Goal: Task Accomplishment & Management: Complete application form

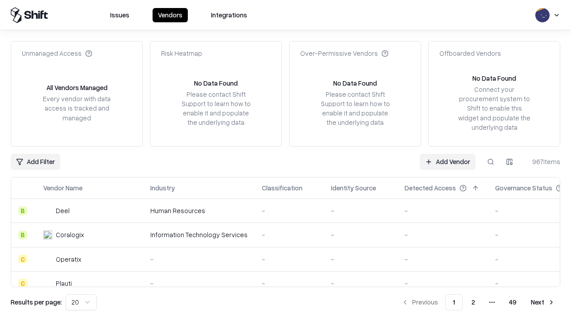
click at [447, 161] on link "Add Vendor" at bounding box center [447, 162] width 56 height 16
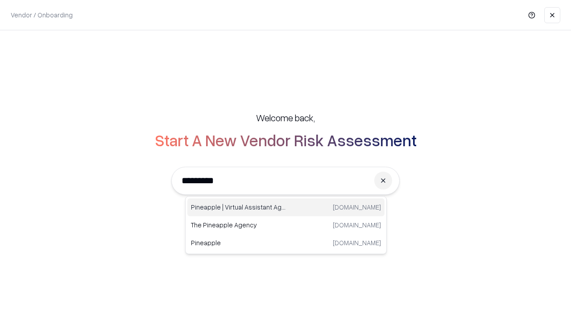
click at [286, 207] on div "Pineapple | Virtual Assistant Agency trypineapple.com" at bounding box center [285, 207] width 197 height 18
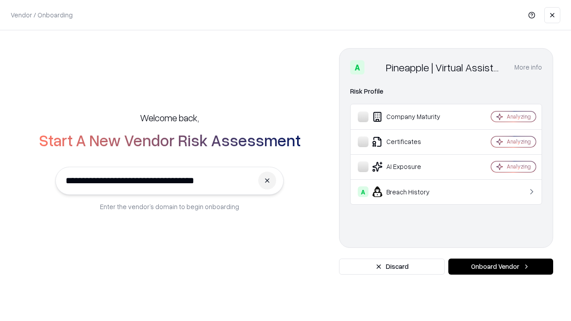
type input "**********"
click at [500, 267] on button "Onboard Vendor" at bounding box center [500, 267] width 105 height 16
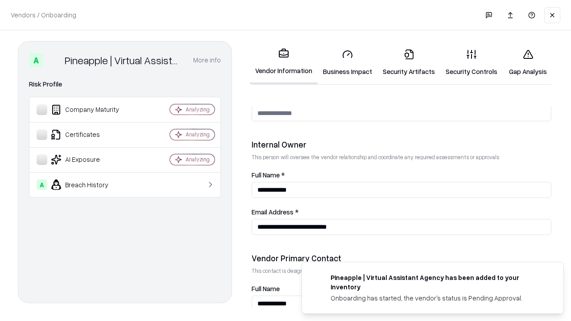
scroll to position [462, 0]
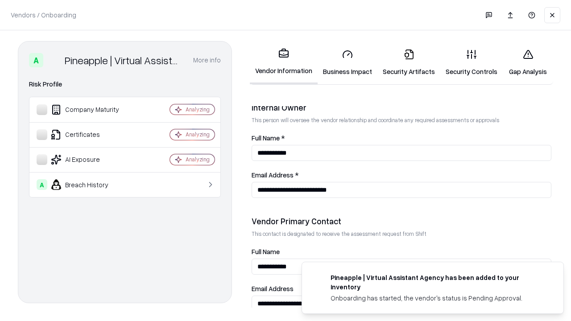
click at [347, 62] on link "Business Impact" at bounding box center [347, 62] width 60 height 41
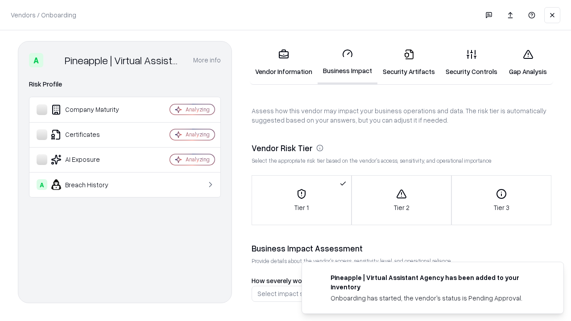
click at [408, 62] on link "Security Artifacts" at bounding box center [408, 62] width 63 height 41
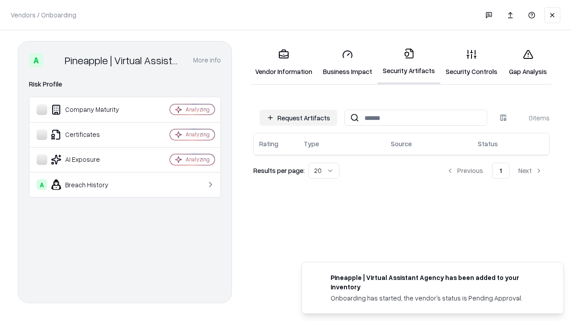
click at [298, 118] on button "Request Artifacts" at bounding box center [298, 118] width 78 height 16
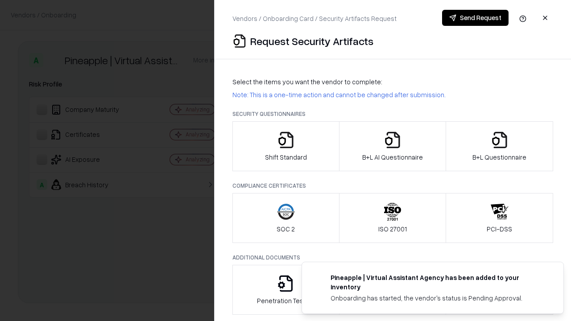
click at [285, 146] on icon "button" at bounding box center [286, 140] width 18 height 18
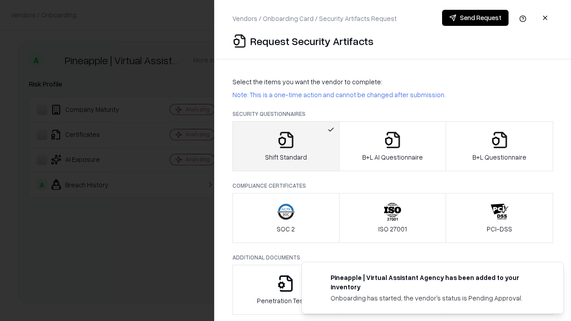
click at [475, 18] on button "Send Request" at bounding box center [475, 18] width 66 height 16
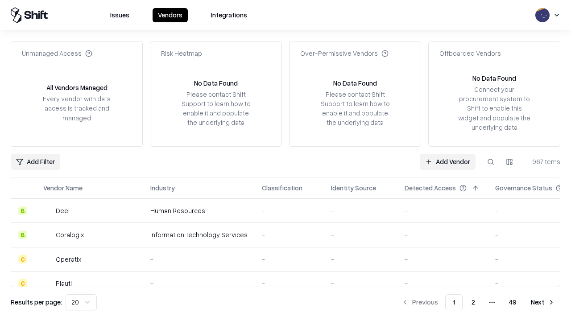
click at [490, 161] on button at bounding box center [490, 162] width 16 height 16
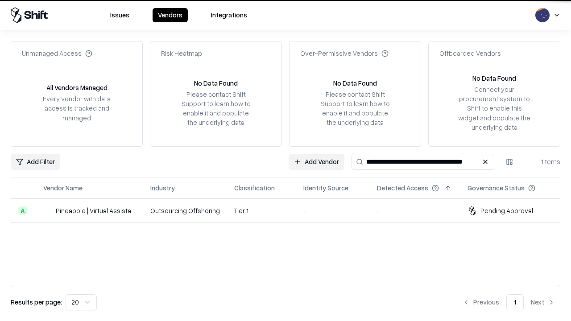
type input "**********"
click at [291, 210] on td "Tier 1" at bounding box center [261, 211] width 69 height 24
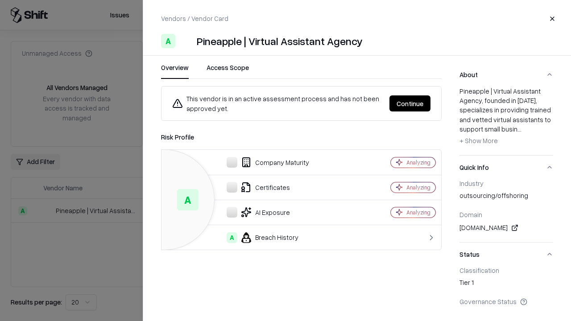
click at [410, 103] on button "Continue" at bounding box center [409, 103] width 41 height 16
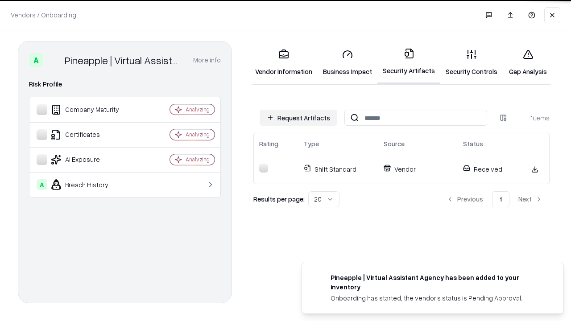
click at [527, 62] on link "Gap Analysis" at bounding box center [527, 62] width 50 height 41
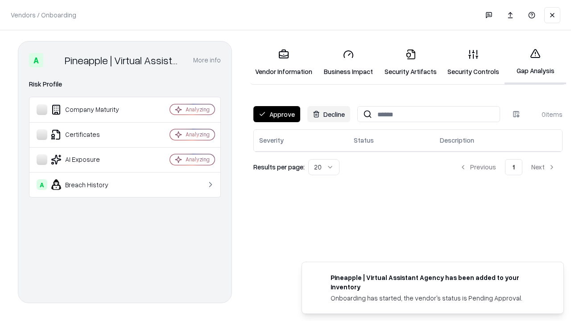
click at [276, 114] on button "Approve" at bounding box center [276, 114] width 47 height 16
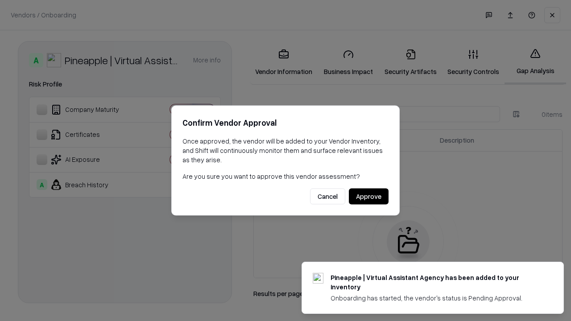
click at [368, 196] on button "Approve" at bounding box center [369, 197] width 40 height 16
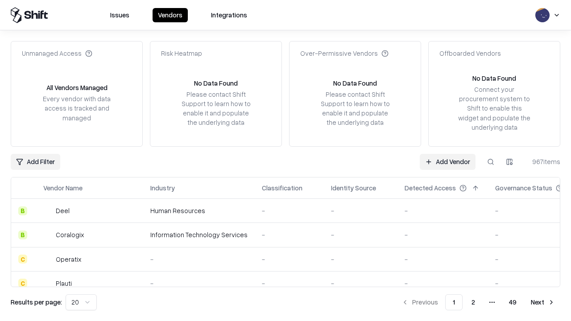
type input "**********"
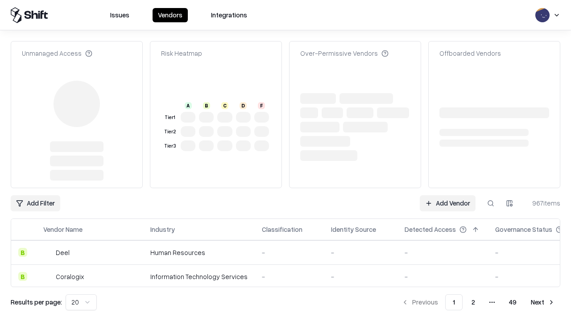
click at [447, 203] on link "Add Vendor" at bounding box center [447, 203] width 56 height 16
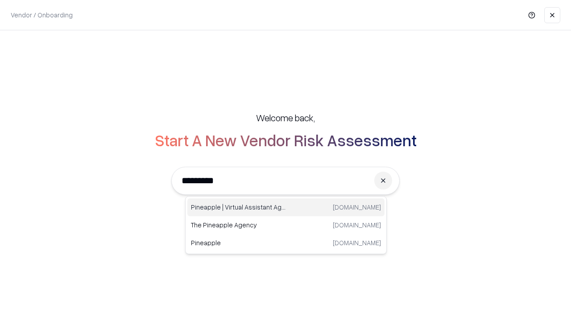
click at [286, 207] on div "Pineapple | Virtual Assistant Agency [DOMAIN_NAME]" at bounding box center [285, 207] width 197 height 18
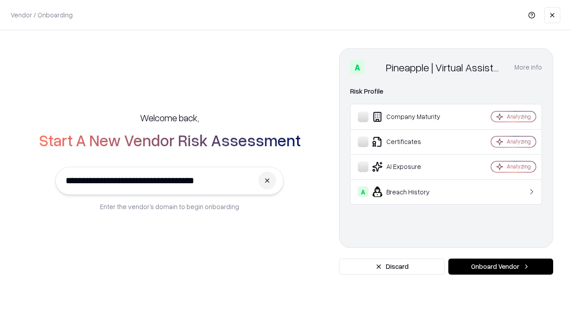
type input "**********"
click at [500, 267] on button "Onboard Vendor" at bounding box center [500, 267] width 105 height 16
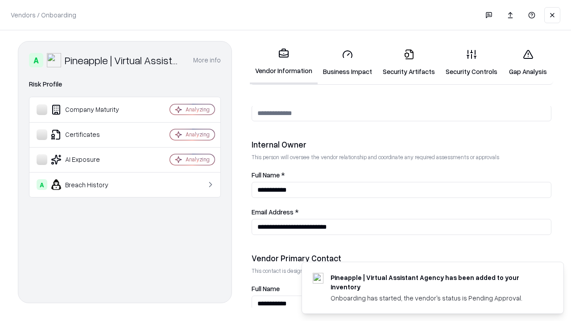
scroll to position [462, 0]
